Goal: Information Seeking & Learning: Learn about a topic

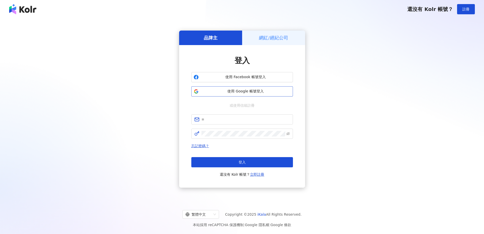
click at [249, 95] on button "使用 Google 帳號登入" at bounding box center [242, 91] width 102 height 10
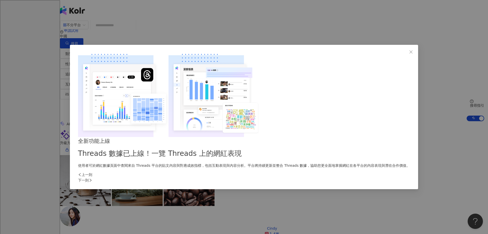
click at [332, 172] on div "上一則 下一則" at bounding box center [244, 177] width 332 height 11
click at [333, 172] on div "上一則 下一則" at bounding box center [244, 177] width 332 height 11
click at [92, 178] on icon "right" at bounding box center [91, 180] width 4 height 4
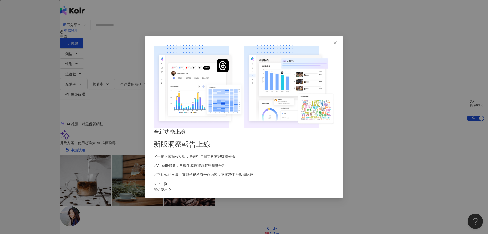
click at [171, 187] on icon "right" at bounding box center [170, 189] width 4 height 4
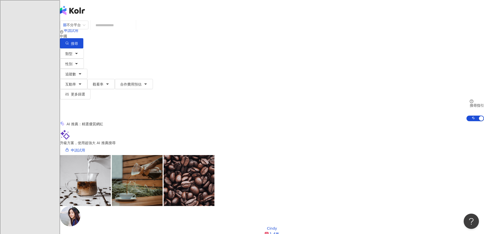
click at [134, 30] on input "search" at bounding box center [113, 25] width 41 height 10
paste input "**********"
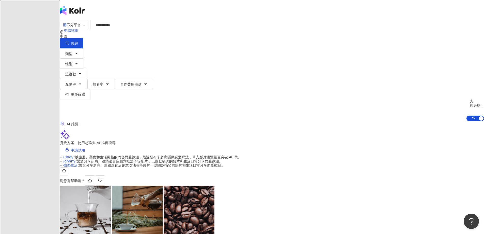
scroll to position [126, 0]
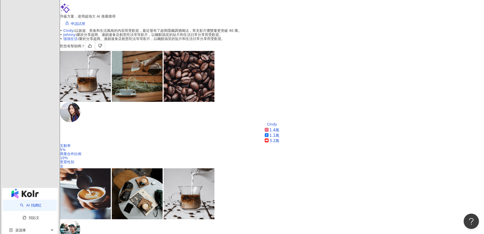
type input "**********"
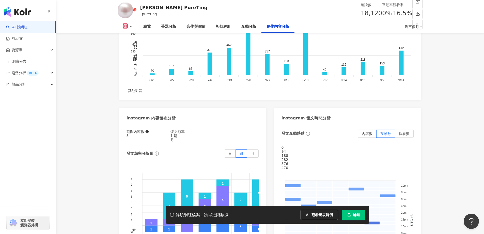
scroll to position [1532, 0]
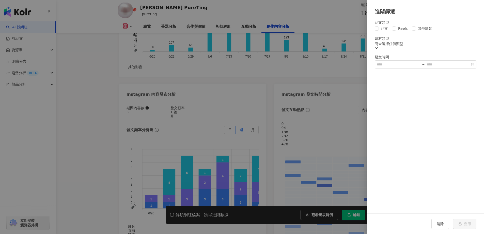
click at [257, 91] on div at bounding box center [242, 117] width 484 height 234
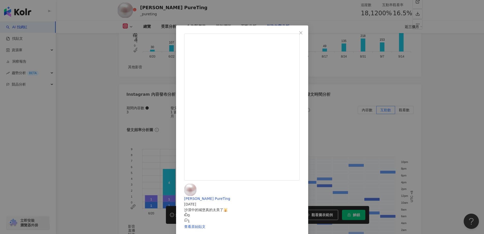
click at [397, 111] on div "純婷 PureTing 2025/7/14 沙漠中的城堡真的太美了🕌 0 1 查看原始貼文" at bounding box center [242, 117] width 484 height 234
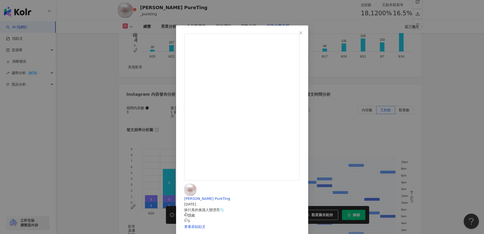
click at [409, 115] on div "純婷 PureTing 2025/5/20 旅行真的會讓人變漂亮🫧 隱藏 3 查看原始貼文" at bounding box center [242, 117] width 484 height 234
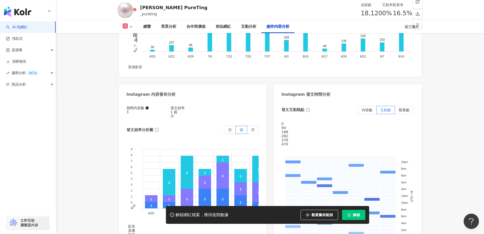
click at [398, 105] on div "按讚數" at bounding box center [396, 106] width 28 height 6
drag, startPoint x: 308, startPoint y: 73, endPoint x: 300, endPoint y: 75, distance: 8.1
